Goal: Use online tool/utility: Utilize a website feature to perform a specific function

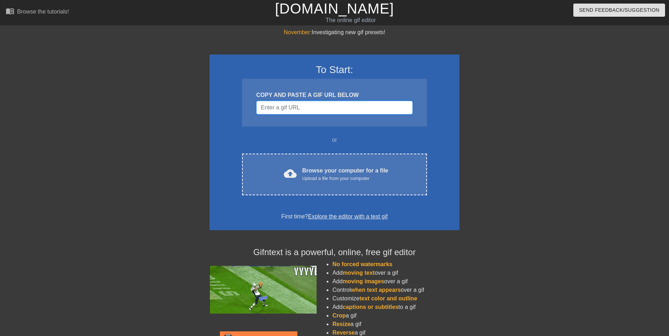
click at [312, 113] on input "Username" at bounding box center [334, 108] width 156 height 14
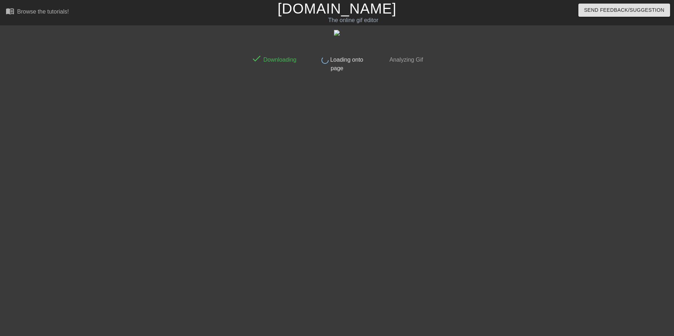
drag, startPoint x: 657, startPoint y: 0, endPoint x: 473, endPoint y: 205, distance: 275.9
click at [473, 205] on div at bounding box center [488, 135] width 107 height 214
click at [346, 123] on div "done Downloading done Loading onto page done Analyzing Gif" at bounding box center [337, 135] width 179 height 214
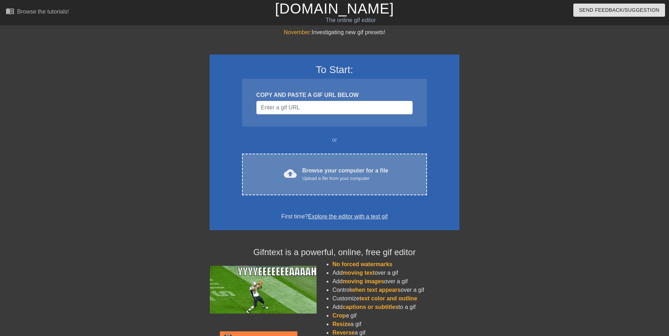
click at [330, 185] on div "cloud_upload Browse your computer for a file Upload a file from your computer C…" at bounding box center [334, 175] width 185 height 42
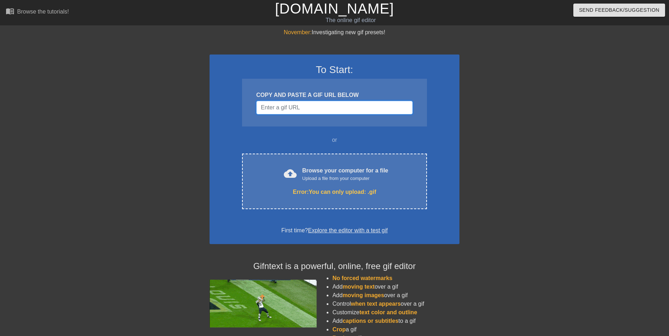
click at [313, 103] on input "Username" at bounding box center [334, 108] width 156 height 14
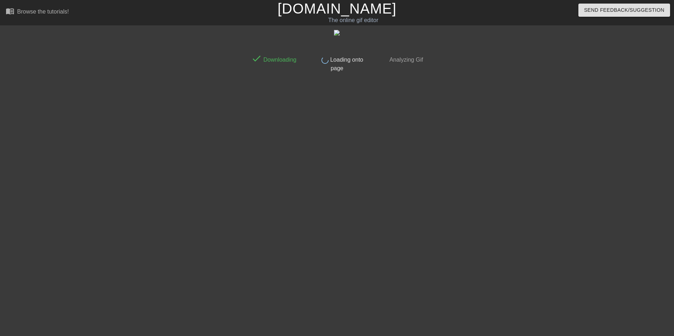
drag, startPoint x: 651, startPoint y: 0, endPoint x: 365, endPoint y: 219, distance: 360.0
click at [365, 219] on div "done Downloading done Loading onto page done Analyzing Gif" at bounding box center [337, 135] width 179 height 214
click at [337, 59] on span "Loading onto page" at bounding box center [346, 64] width 35 height 15
click at [327, 151] on div "done Downloading done Loading onto page done Analyzing Gif" at bounding box center [337, 135] width 179 height 214
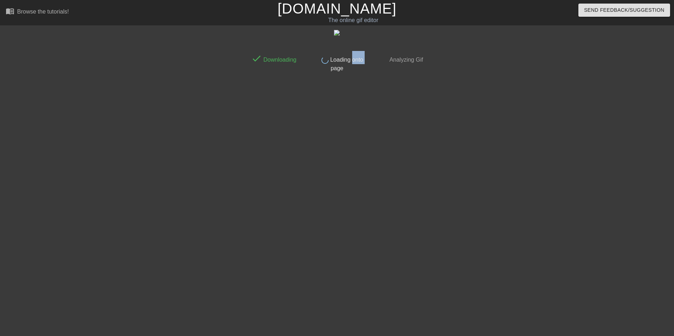
click at [337, 31] on img at bounding box center [337, 33] width 6 height 6
click at [408, 60] on span "Analyzing Gif" at bounding box center [405, 60] width 35 height 6
click at [329, 200] on div "done Downloading done Loading onto page done Analyzing Gif" at bounding box center [337, 135] width 179 height 214
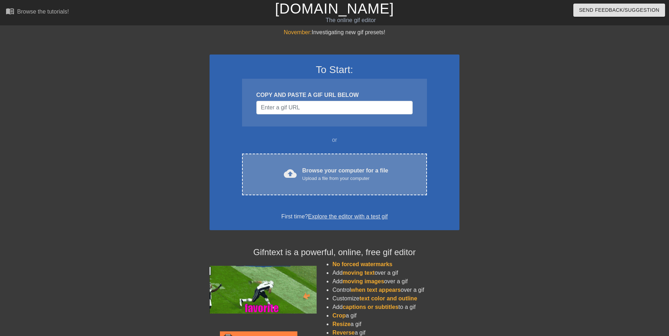
click at [320, 178] on div "Upload a file from your computer" at bounding box center [345, 178] width 86 height 7
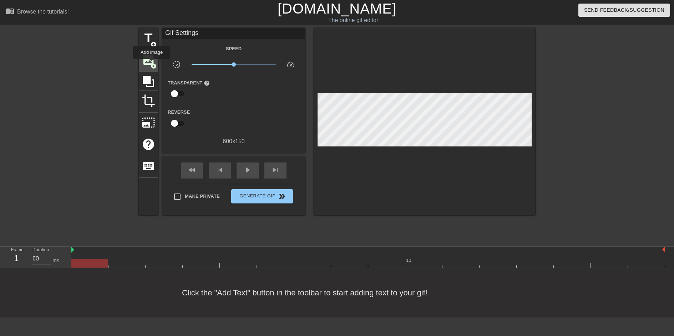
click at [152, 64] on span "add_circle" at bounding box center [154, 66] width 6 height 6
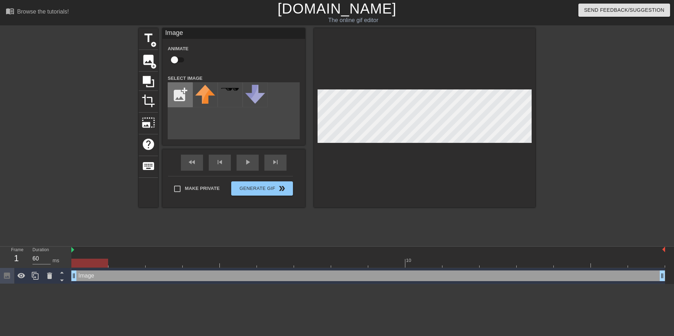
click at [179, 94] on input "file" at bounding box center [180, 95] width 24 height 24
click at [179, 99] on input "file" at bounding box center [180, 95] width 24 height 24
click at [180, 96] on input "file" at bounding box center [180, 95] width 24 height 24
type input "C:\fakepath\BH2Clear.png"
click at [255, 96] on img at bounding box center [255, 97] width 20 height 24
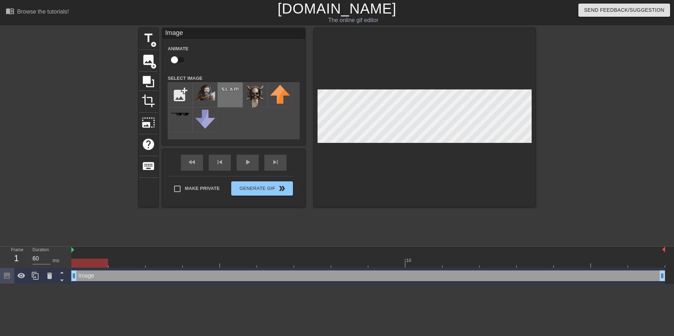
click at [228, 90] on img at bounding box center [230, 89] width 20 height 7
click at [260, 93] on img at bounding box center [255, 97] width 20 height 24
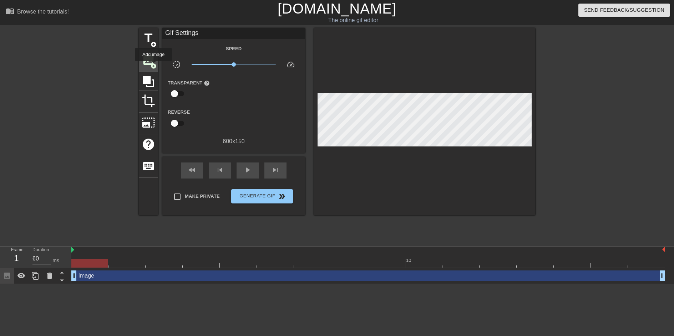
click at [152, 62] on span "image" at bounding box center [149, 60] width 14 height 14
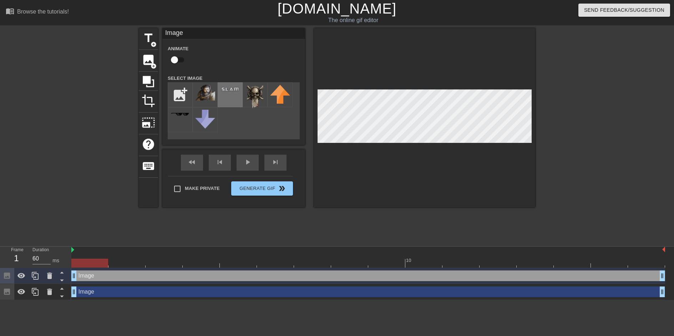
click at [231, 91] on img at bounding box center [230, 89] width 20 height 7
click at [405, 45] on div at bounding box center [424, 117] width 221 height 179
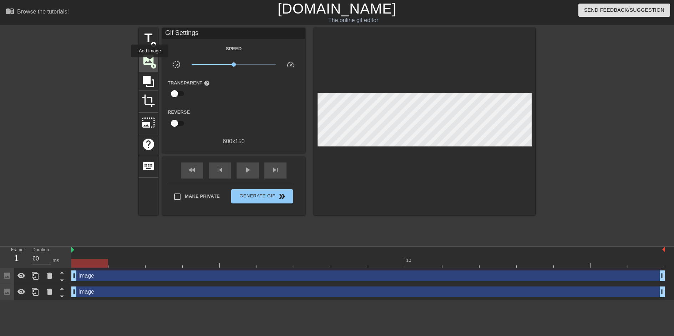
click at [150, 62] on span "image" at bounding box center [149, 60] width 14 height 14
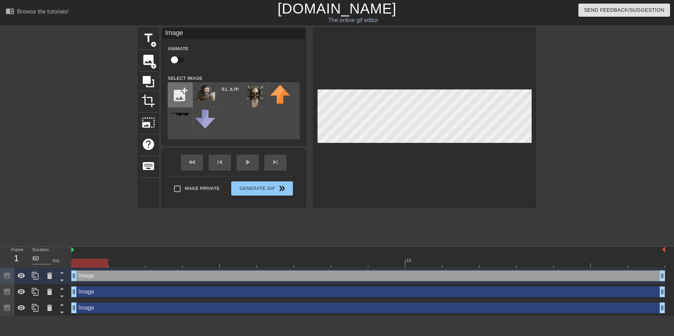
click at [182, 96] on input "file" at bounding box center [180, 95] width 24 height 24
type input "C:\fakepath\cooltext489035121241921.png"
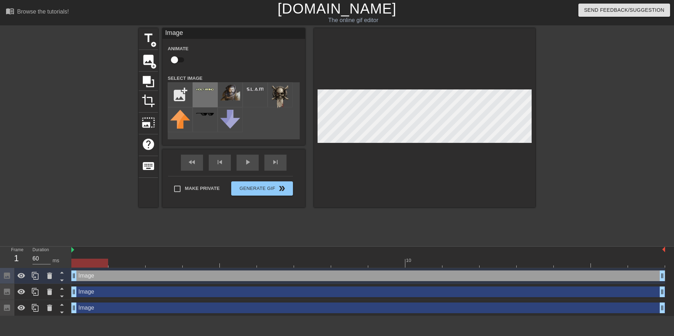
click at [206, 95] on div at bounding box center [205, 94] width 25 height 25
click at [226, 94] on img at bounding box center [230, 93] width 20 height 16
click at [531, 87] on div at bounding box center [424, 117] width 221 height 179
click at [532, 88] on div at bounding box center [424, 117] width 221 height 179
click at [451, 50] on div at bounding box center [424, 117] width 221 height 179
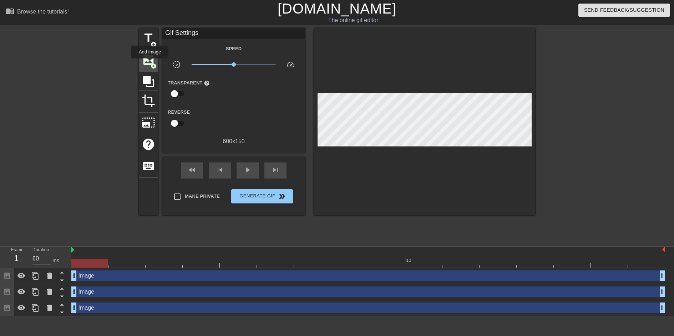
click at [149, 63] on span "image" at bounding box center [149, 60] width 14 height 14
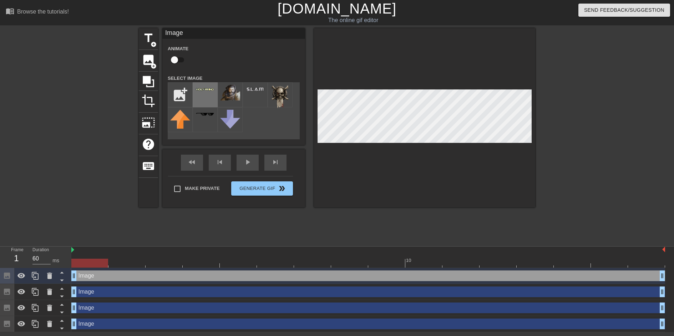
click at [212, 96] on div at bounding box center [205, 94] width 25 height 25
click at [234, 89] on img at bounding box center [230, 93] width 20 height 16
click at [206, 99] on div at bounding box center [205, 94] width 25 height 25
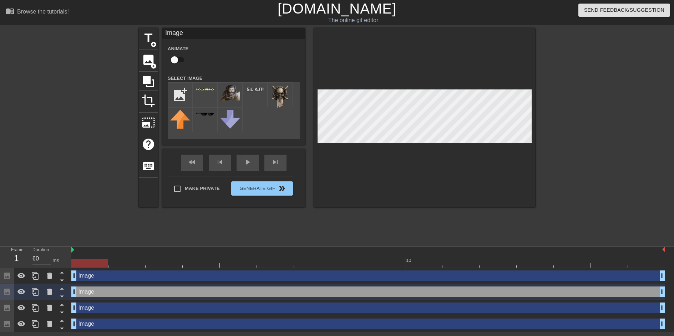
click at [482, 58] on div at bounding box center [424, 117] width 221 height 179
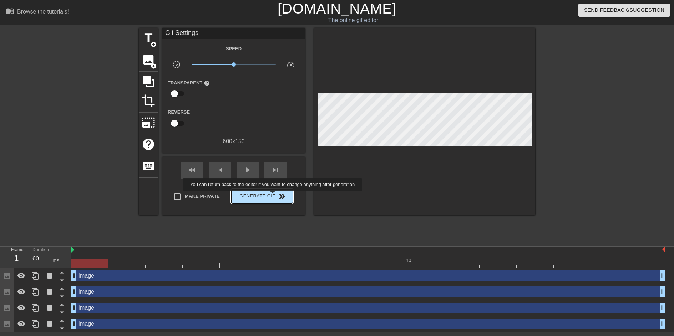
click at [273, 196] on span "Generate Gif double_arrow" at bounding box center [262, 196] width 56 height 9
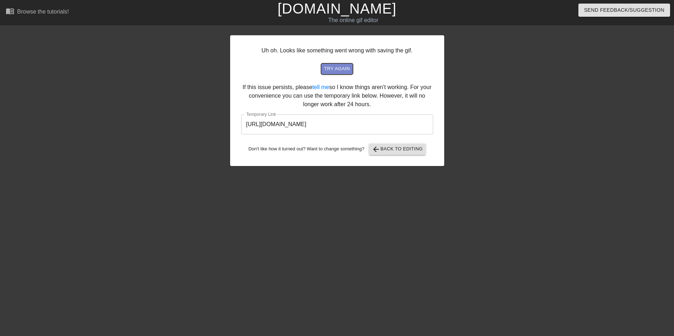
click at [341, 69] on span "try again" at bounding box center [337, 69] width 26 height 8
click at [342, 70] on span "try again" at bounding box center [337, 69] width 26 height 8
click at [403, 154] on button "arrow_back Back to Editing" at bounding box center [397, 149] width 57 height 11
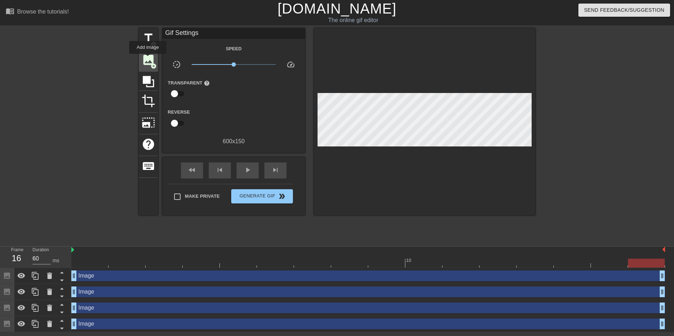
click at [148, 59] on span "image" at bounding box center [149, 60] width 14 height 14
click at [268, 197] on span "Generate Gif double_arrow" at bounding box center [262, 196] width 56 height 9
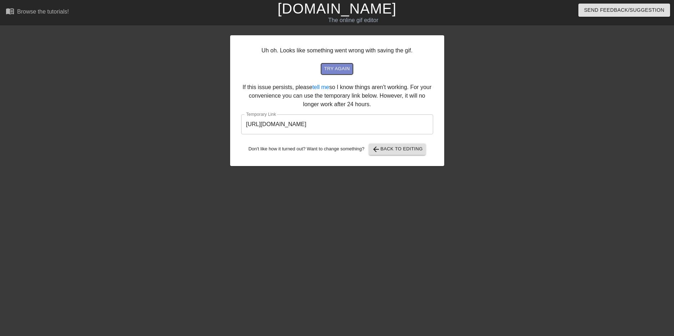
click at [339, 69] on span "try again" at bounding box center [337, 69] width 26 height 8
click at [338, 71] on span "try again" at bounding box center [337, 69] width 26 height 8
drag, startPoint x: 400, startPoint y: 125, endPoint x: 91, endPoint y: 127, distance: 308.9
click at [91, 127] on div "Uh oh. Looks like something went wrong with saving the gif. try again If this i…" at bounding box center [337, 135] width 674 height 214
